Goal: Task Accomplishment & Management: Manage account settings

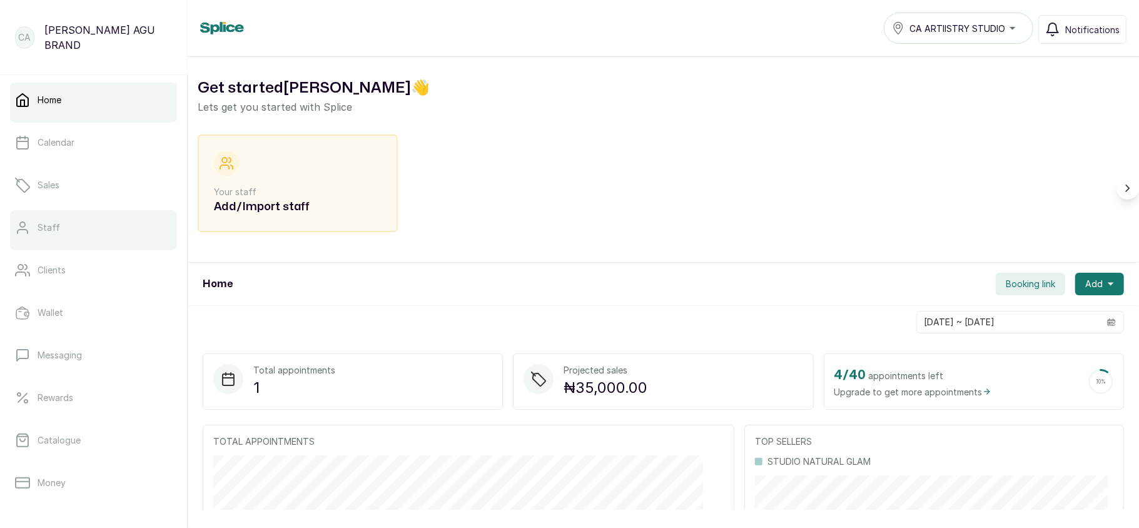
click at [113, 238] on link "Staff" at bounding box center [93, 227] width 167 height 35
click at [948, 288] on span "Booking link" at bounding box center [1030, 284] width 49 height 13
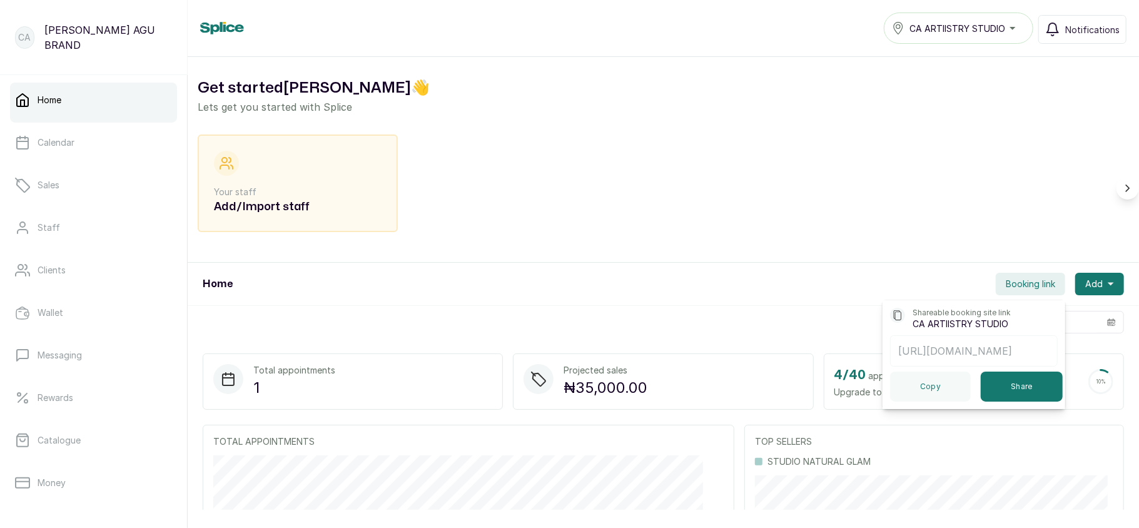
click at [847, 249] on div "Get started CHRISTINE 👋 Lets get you started with Splice Your staff Add/Import …" at bounding box center [663, 160] width 951 height 206
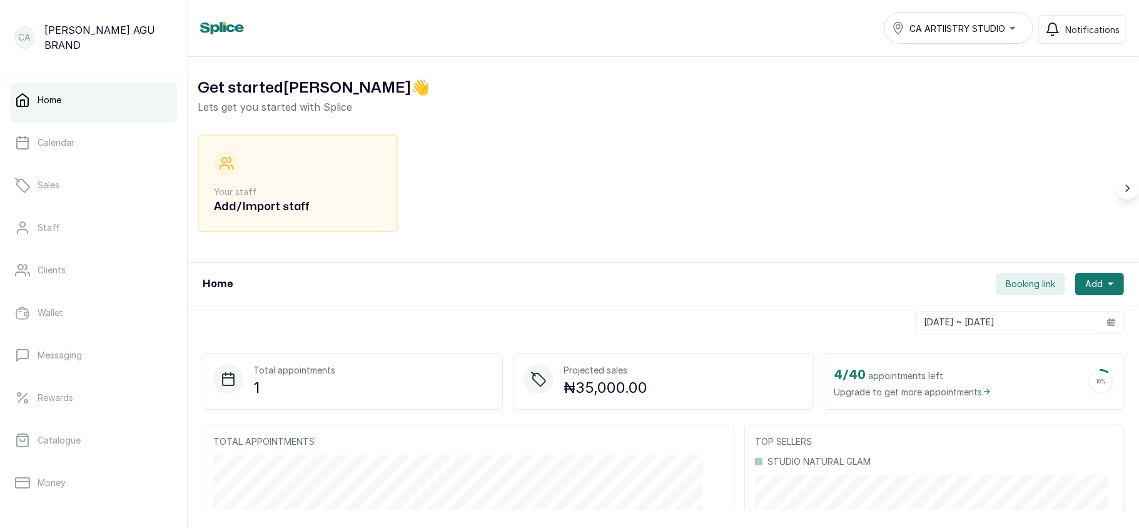
click at [948, 285] on span "Booking link" at bounding box center [1030, 284] width 49 height 13
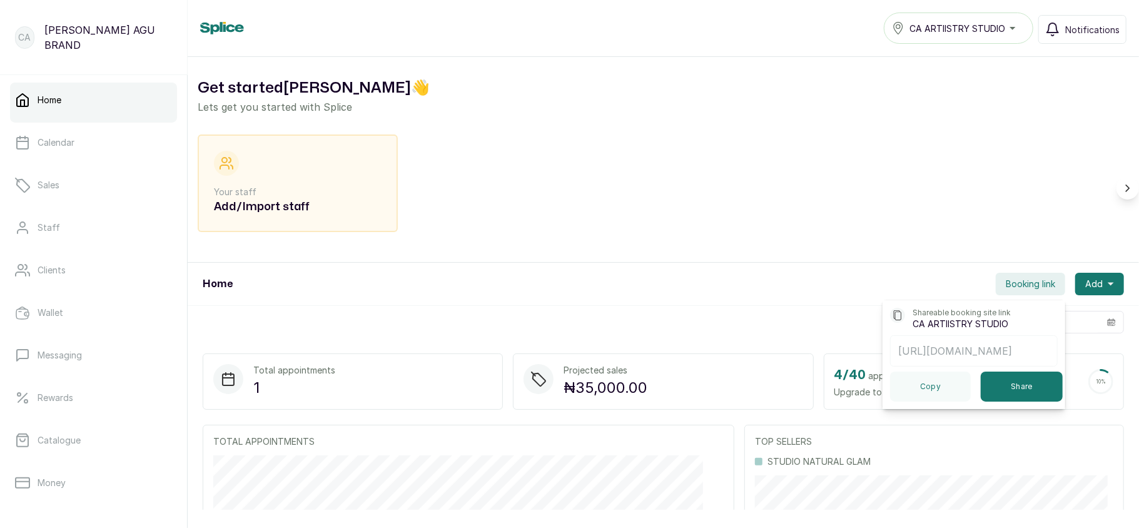
click at [827, 229] on div "Your staff Add/Import staff" at bounding box center [663, 188] width 931 height 108
